Goal: Information Seeking & Learning: Understand process/instructions

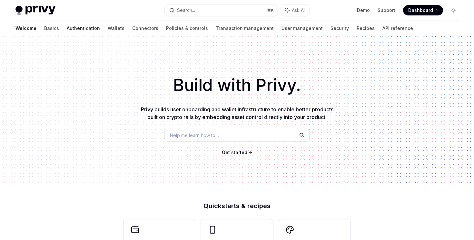
click at [67, 33] on link "Authentication" at bounding box center [83, 28] width 33 height 15
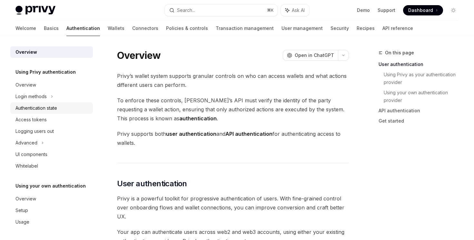
click at [53, 107] on div "Authentication state" at bounding box center [36, 108] width 42 height 8
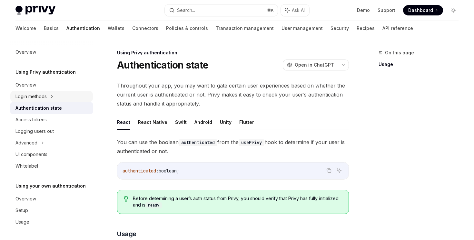
click at [52, 98] on icon at bounding box center [52, 97] width 3 height 8
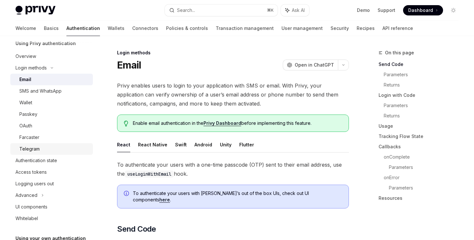
scroll to position [82, 0]
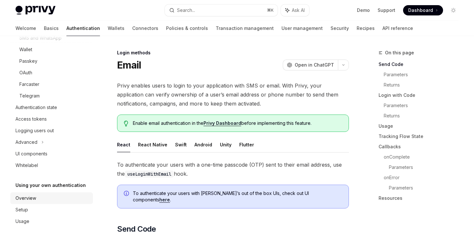
click at [43, 194] on link "Overview" at bounding box center [51, 199] width 83 height 12
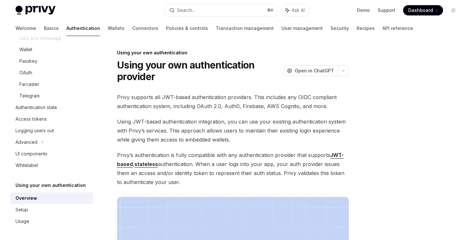
scroll to position [218, 0]
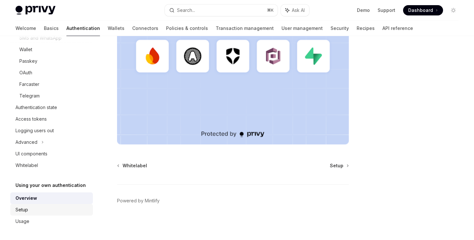
click at [28, 209] on div "Setup" at bounding box center [52, 210] width 74 height 8
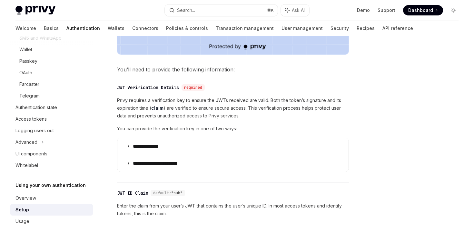
scroll to position [371, 0]
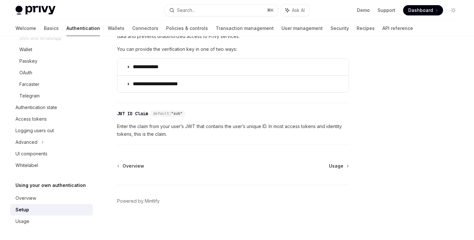
click at [67, 232] on div "Overview Using Privy authentication Overview Login methods Email SMS and WhatsA…" at bounding box center [56, 138] width 93 height 204
click at [67, 227] on link "Usage" at bounding box center [51, 222] width 83 height 12
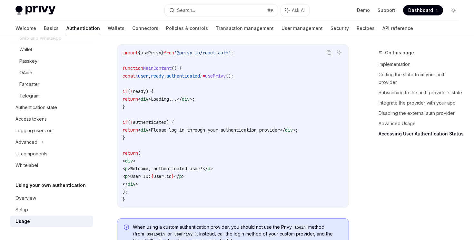
scroll to position [1406, 0]
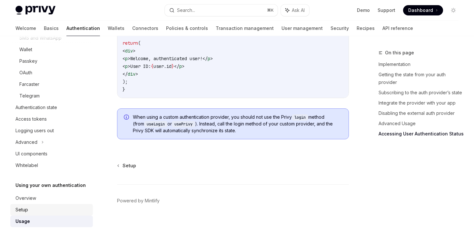
click at [57, 211] on div "Setup" at bounding box center [52, 210] width 74 height 8
type textarea "*"
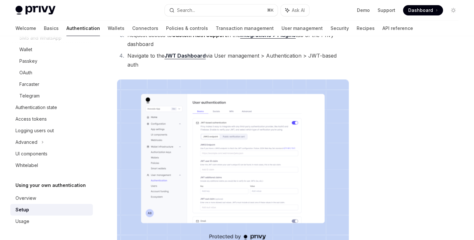
scroll to position [69, 0]
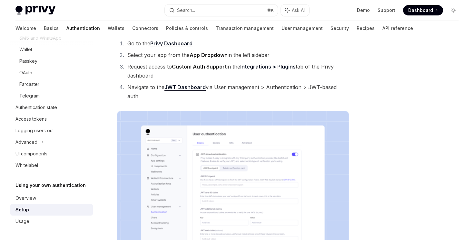
click at [194, 90] on link "JWT Dashboard" at bounding box center [184, 87] width 41 height 7
click at [260, 66] on link "Integrations > Plugins" at bounding box center [267, 67] width 55 height 7
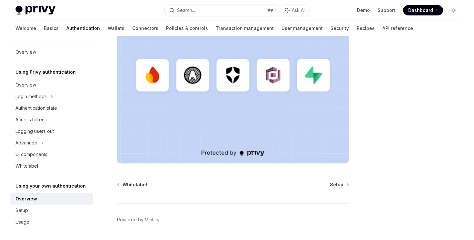
scroll to position [218, 0]
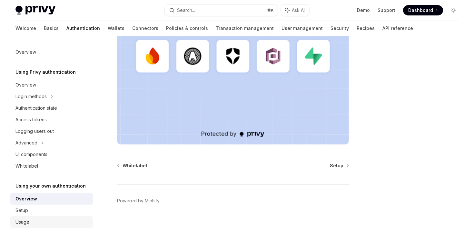
click at [59, 218] on link "Usage" at bounding box center [51, 223] width 83 height 12
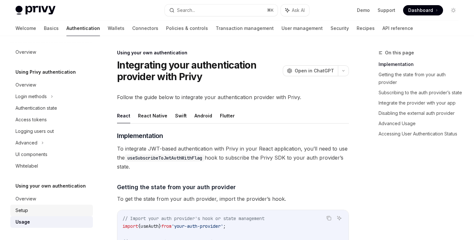
click at [64, 208] on div "Setup" at bounding box center [52, 211] width 74 height 8
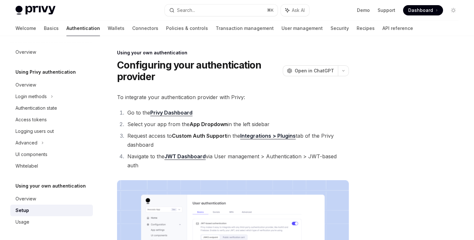
click at [177, 160] on li "Navigate to the JWT Dashboard via User management > Authentication > JWT-based …" at bounding box center [236, 161] width 223 height 18
click at [204, 155] on link "JWT Dashboard" at bounding box center [184, 156] width 41 height 7
click at [39, 223] on div "Usage" at bounding box center [52, 223] width 74 height 8
type textarea "*"
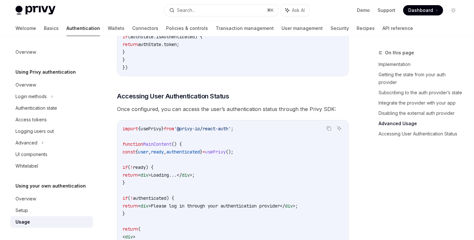
scroll to position [1245, 0]
